Goal: Task Accomplishment & Management: Manage account settings

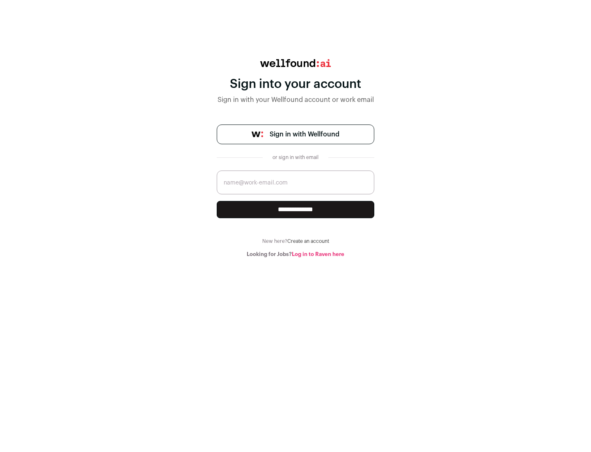
click at [304, 134] on span "Sign in with Wellfound" at bounding box center [305, 134] width 70 height 10
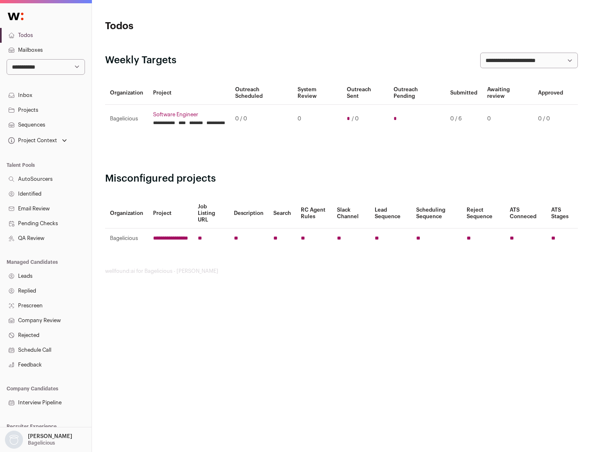
click at [46, 110] on link "Projects" at bounding box center [46, 110] width 92 height 15
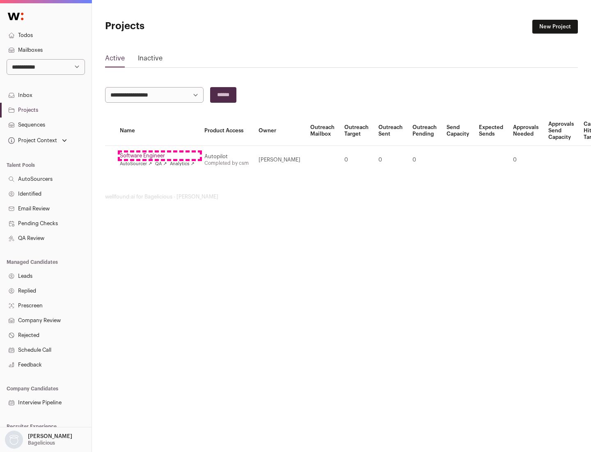
click at [160, 156] on link "Software Engineer" at bounding box center [157, 155] width 75 height 7
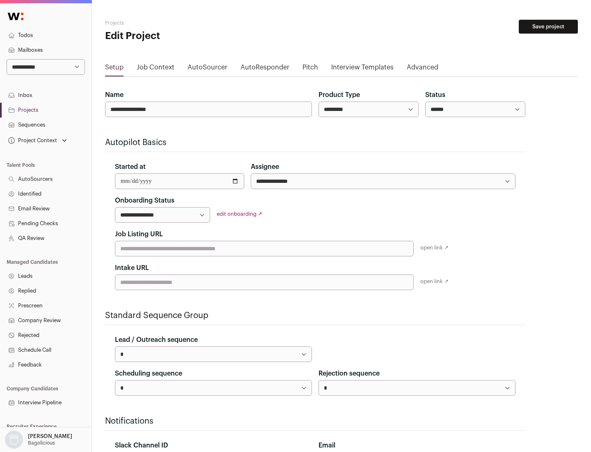
click at [549, 27] on button "Save project" at bounding box center [548, 27] width 59 height 14
